Goal: Information Seeking & Learning: Learn about a topic

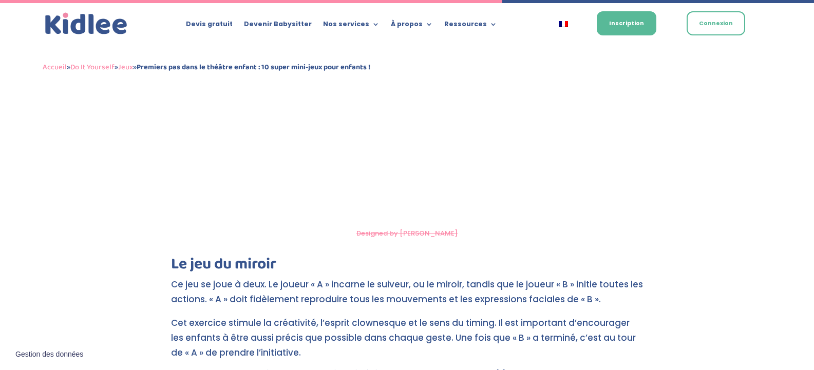
scroll to position [2026, 0]
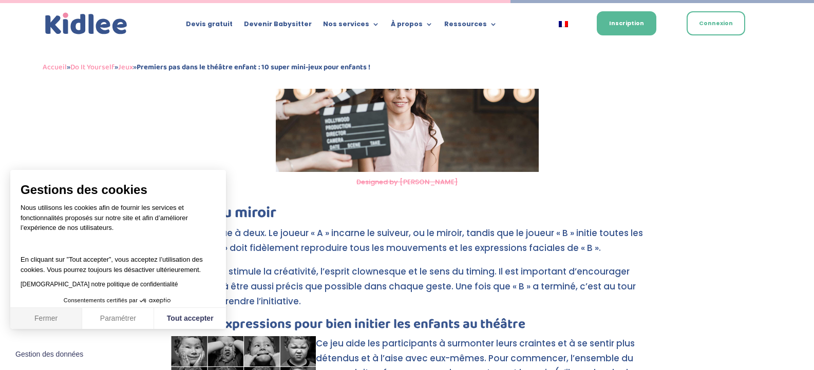
click at [61, 317] on button "Fermer" at bounding box center [46, 319] width 72 height 22
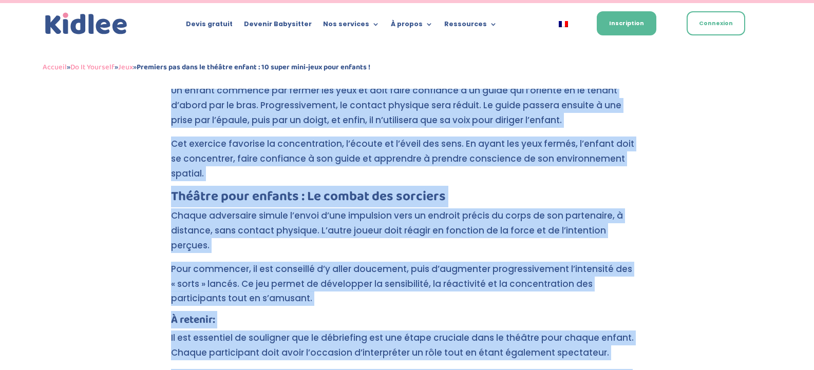
scroll to position [3331, 0]
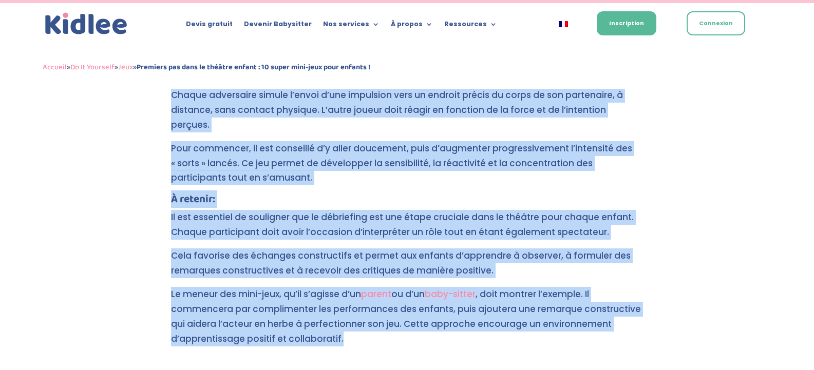
drag, startPoint x: 172, startPoint y: 196, endPoint x: 760, endPoint y: 294, distance: 596.1
copy div "Lo ips do sitame Co adi el sedd e temp. In utlabo « E » dolorem al enimadm, ve …"
